Goal: Find contact information: Find contact information

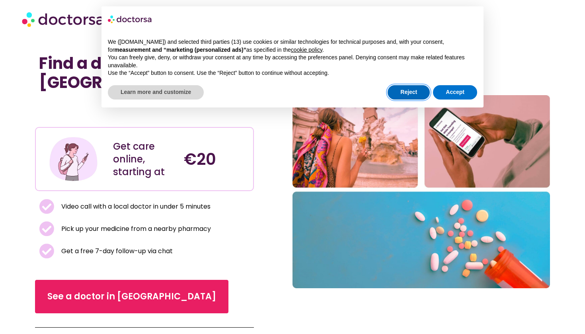
click at [408, 94] on button "Reject" at bounding box center [409, 92] width 42 height 14
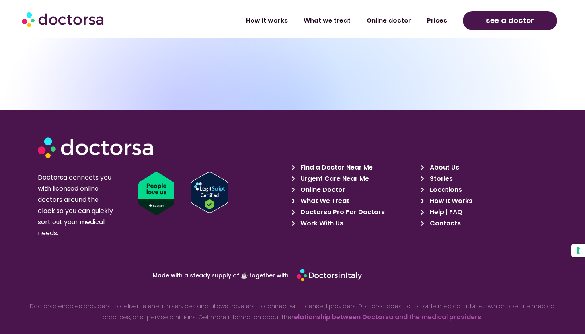
scroll to position [2158, 0]
click at [443, 218] on span "Contacts" at bounding box center [444, 223] width 33 height 11
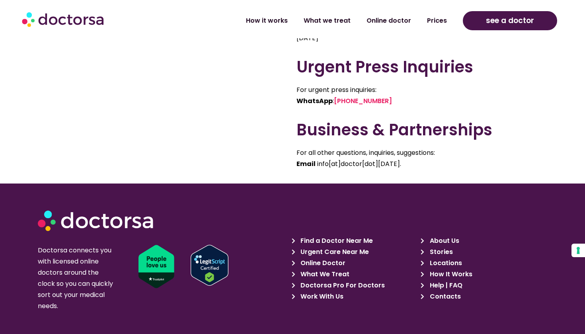
scroll to position [583, 0]
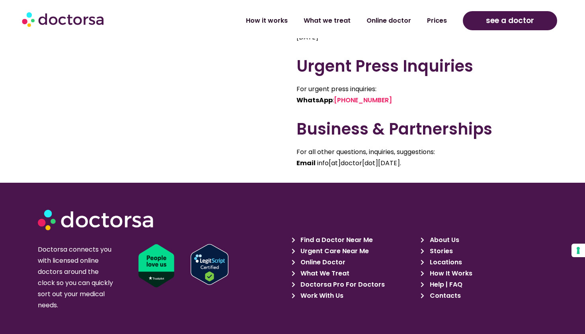
click at [394, 103] on p "For urgent press inquiries: WhatsApp : [PHONE_NUMBER]" at bounding box center [403, 95] width 215 height 22
click at [437, 239] on span "About Us" at bounding box center [443, 239] width 31 height 11
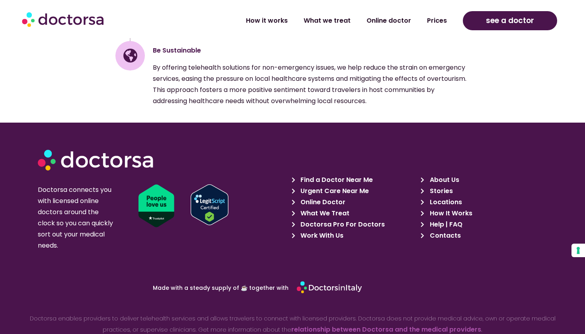
scroll to position [1260, 0]
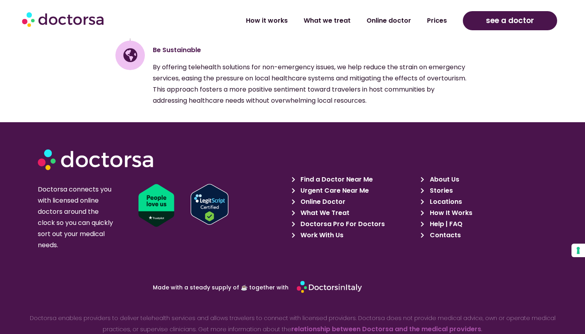
click at [293, 232] on icon at bounding box center [295, 235] width 7 height 6
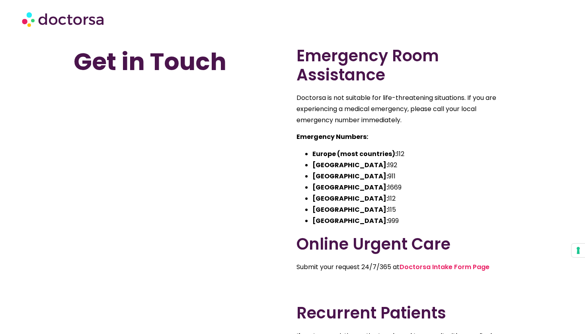
scroll to position [583, 0]
